Goal: Information Seeking & Learning: Learn about a topic

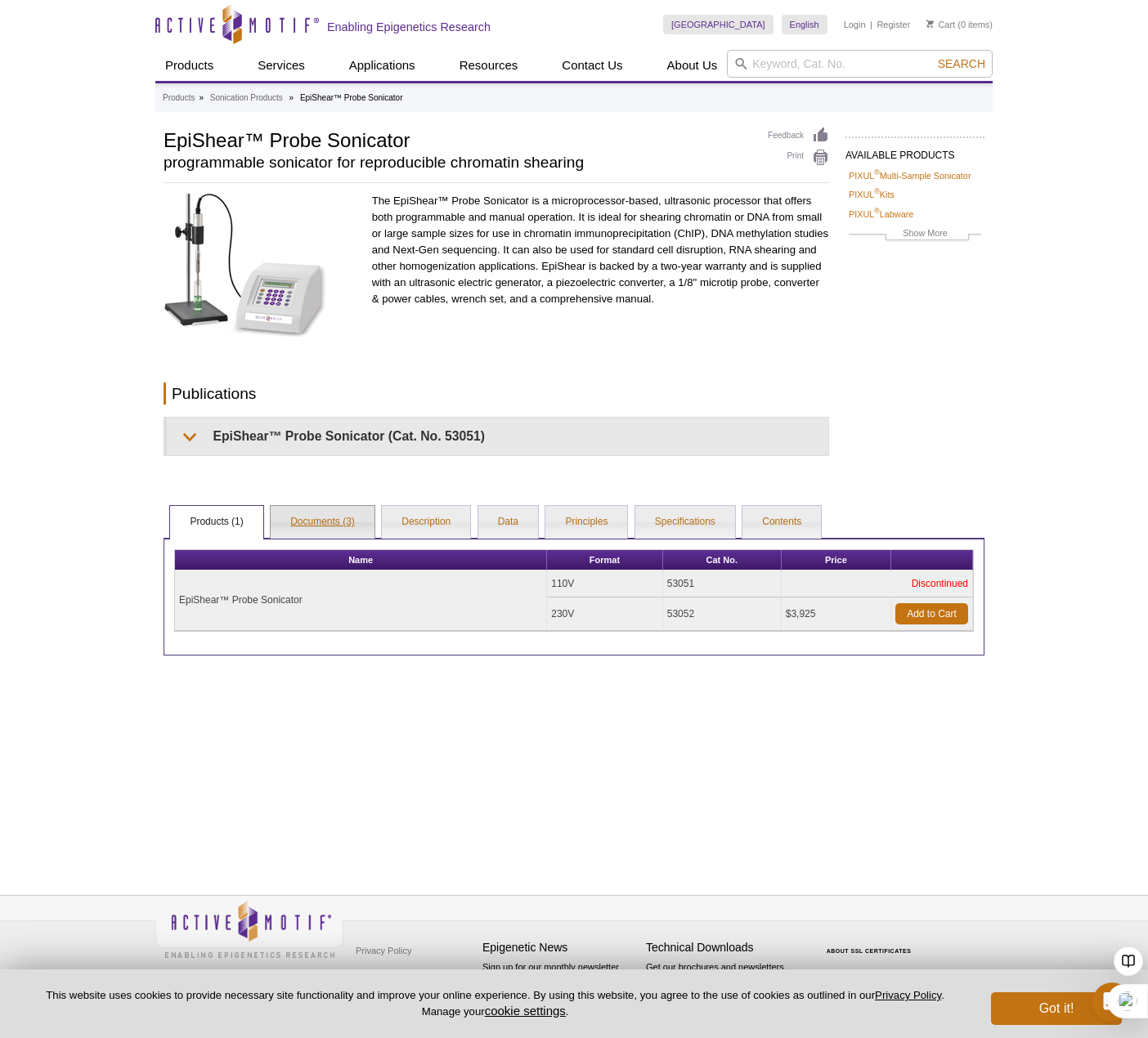
click at [298, 529] on link "Documents (3)" at bounding box center [323, 523] width 104 height 32
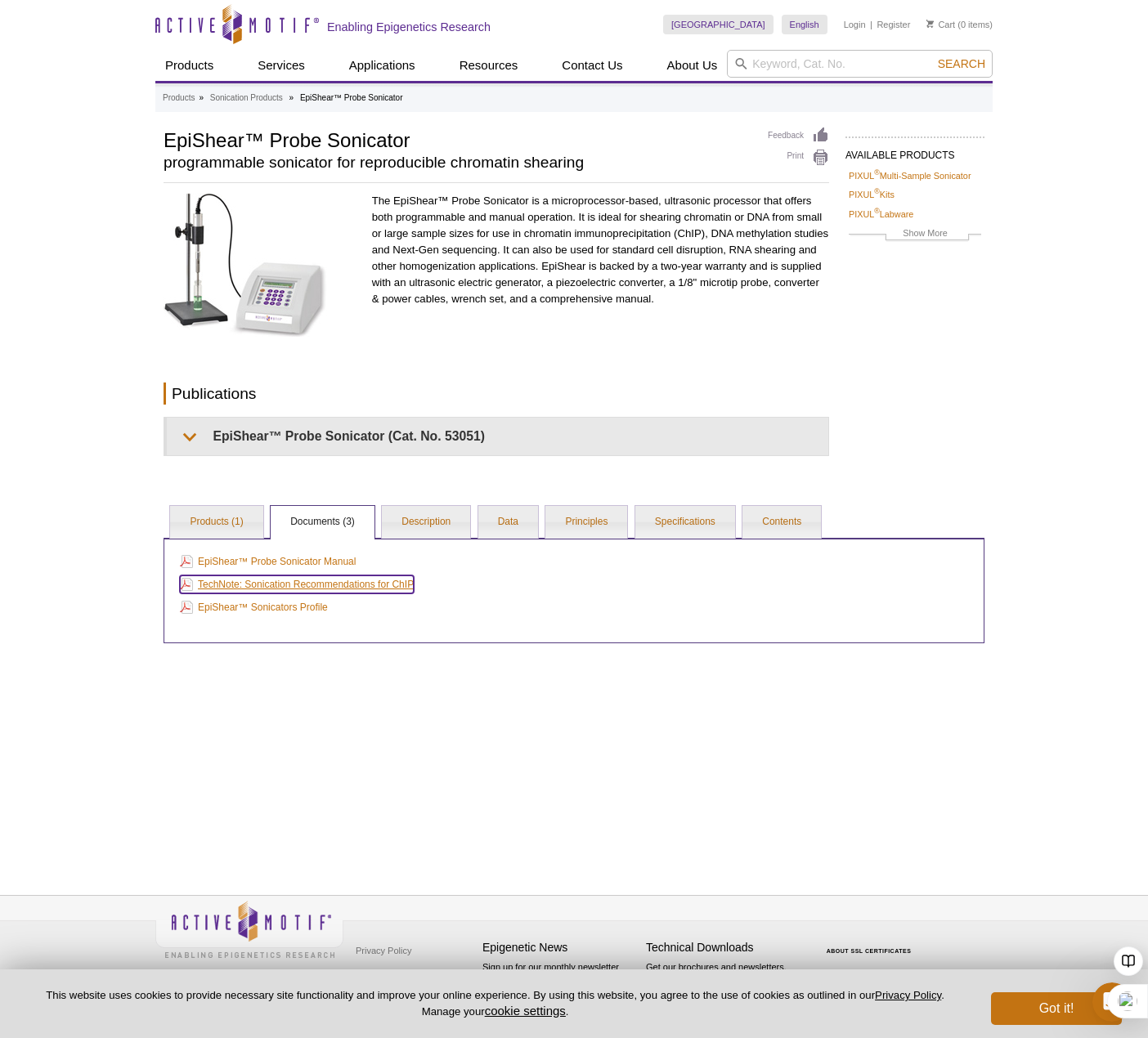
click at [356, 586] on link "TechNote: Sonication Recommendations for ChIP" at bounding box center [297, 584] width 234 height 18
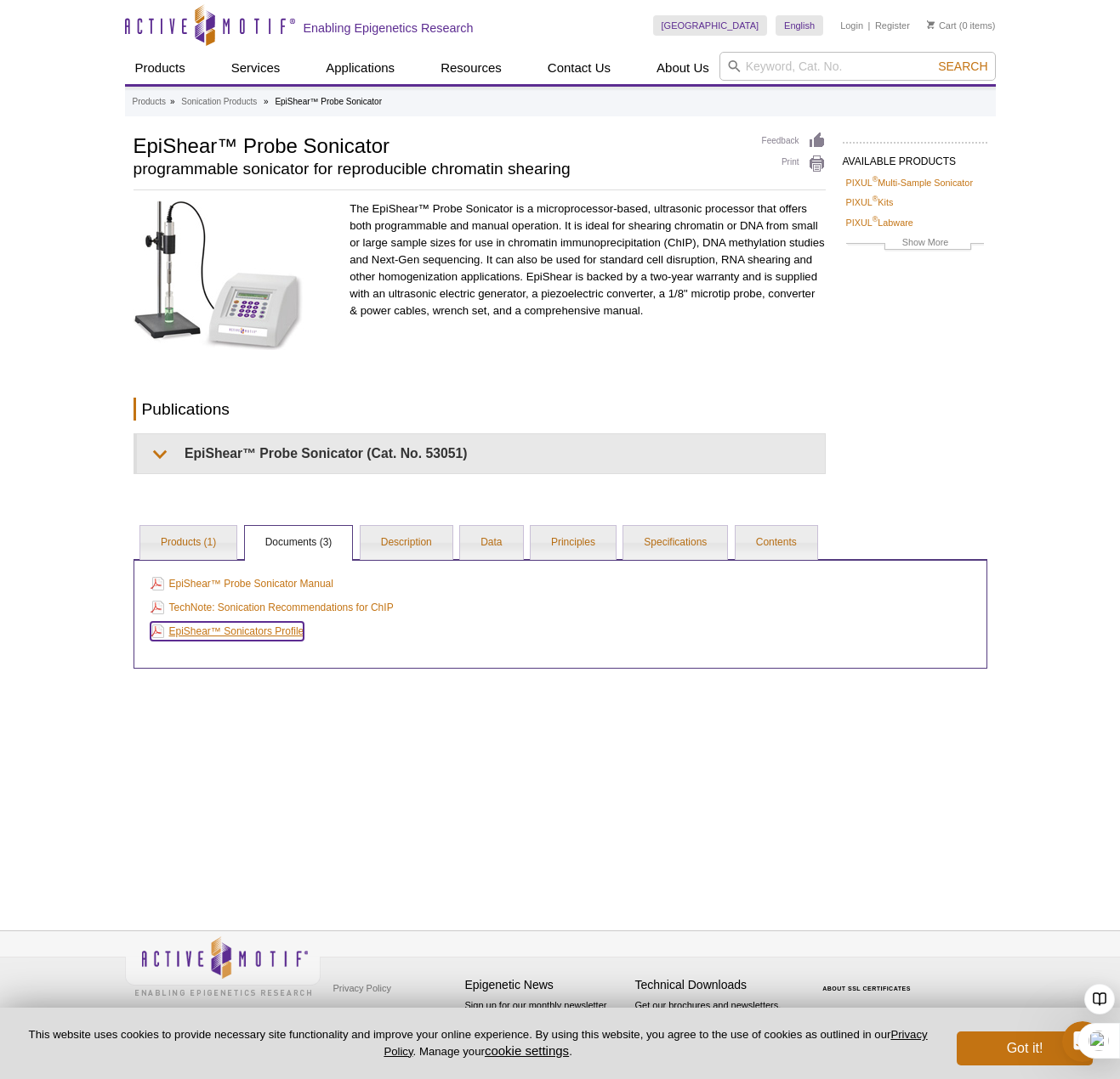
click at [276, 637] on link "EpiShear™ Sonicators Profile" at bounding box center [227, 631] width 154 height 19
click at [268, 592] on link "EpiShear™ Probe Sonicator Manual" at bounding box center [242, 583] width 183 height 19
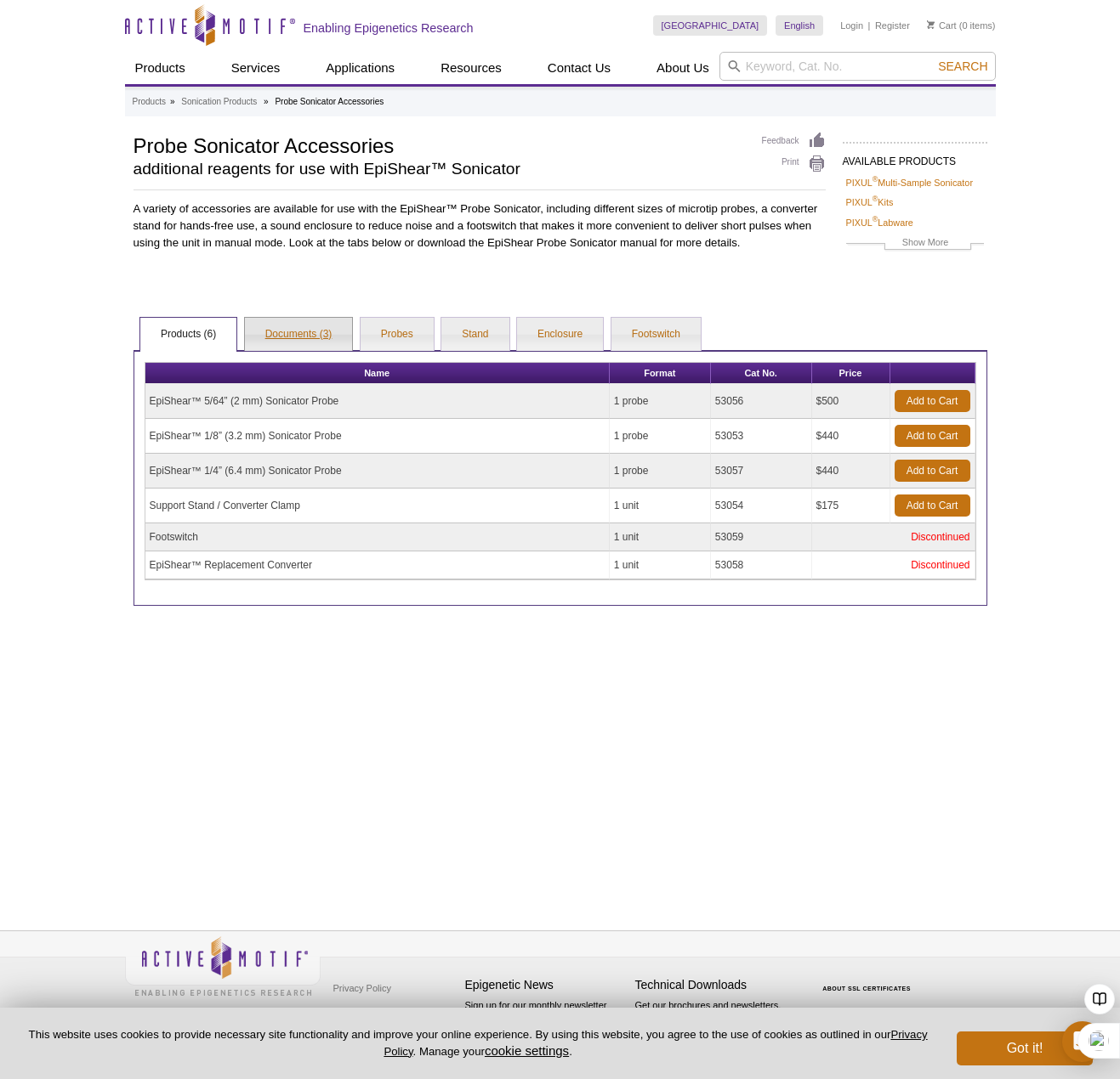
click at [305, 334] on link "Documents (3)" at bounding box center [299, 335] width 108 height 34
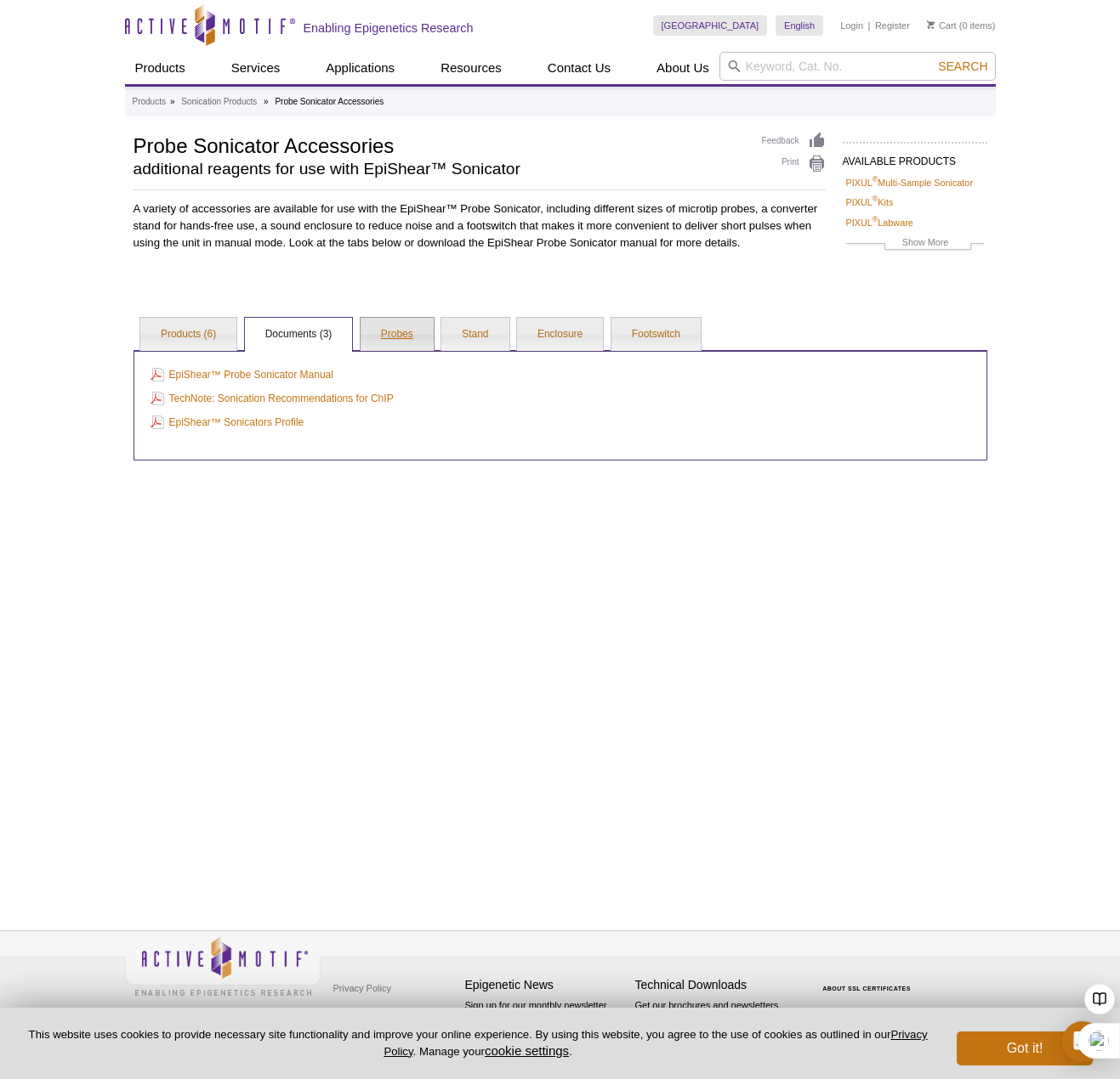
click at [390, 330] on link "Probes" at bounding box center [397, 335] width 73 height 34
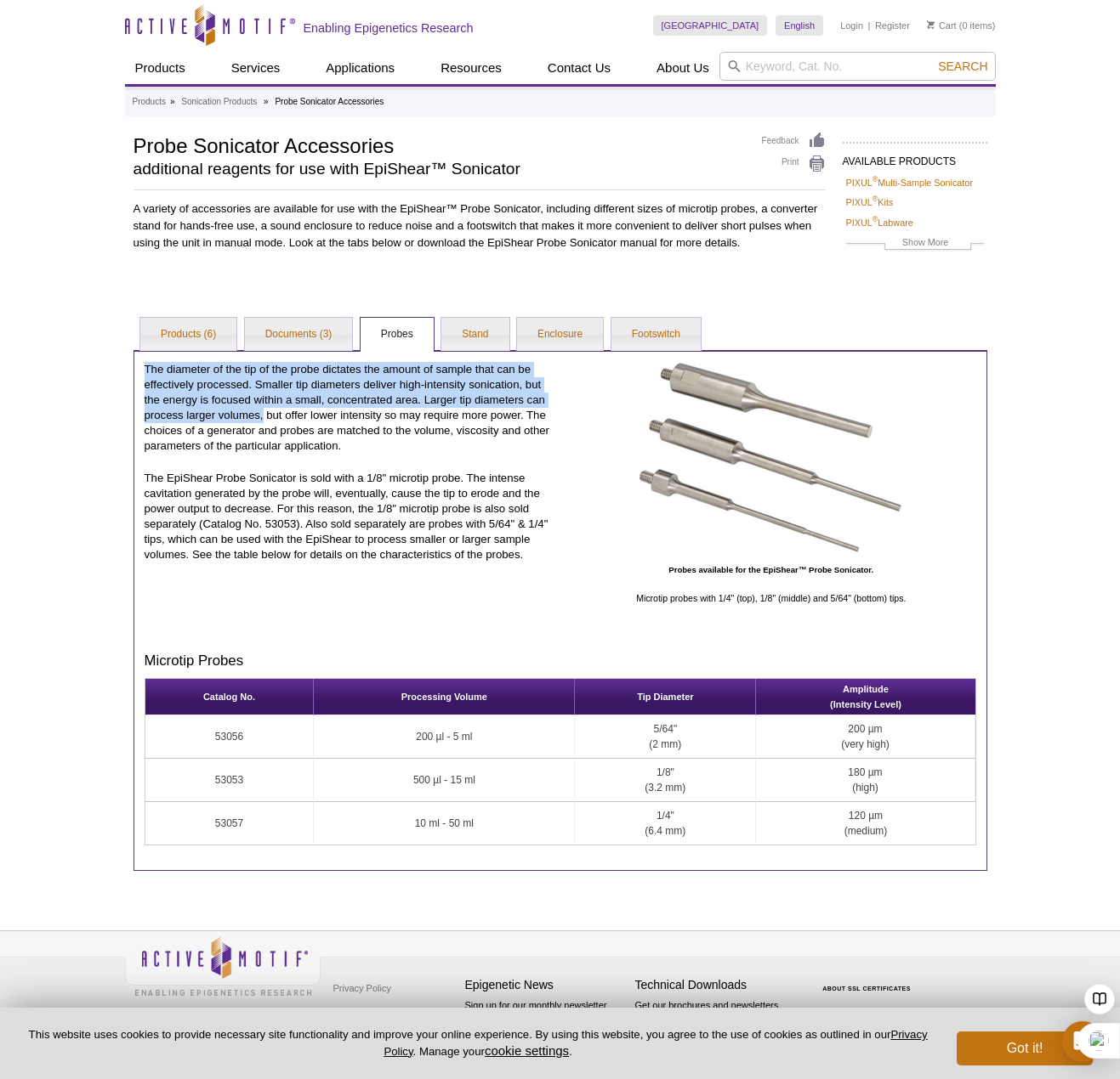
drag, startPoint x: 146, startPoint y: 372, endPoint x: 263, endPoint y: 415, distance: 124.7
click at [263, 415] on p "The diameter of the tip of the probe dictates the amount of sample that can be …" at bounding box center [349, 408] width 410 height 92
